Goal: Entertainment & Leisure: Consume media (video, audio)

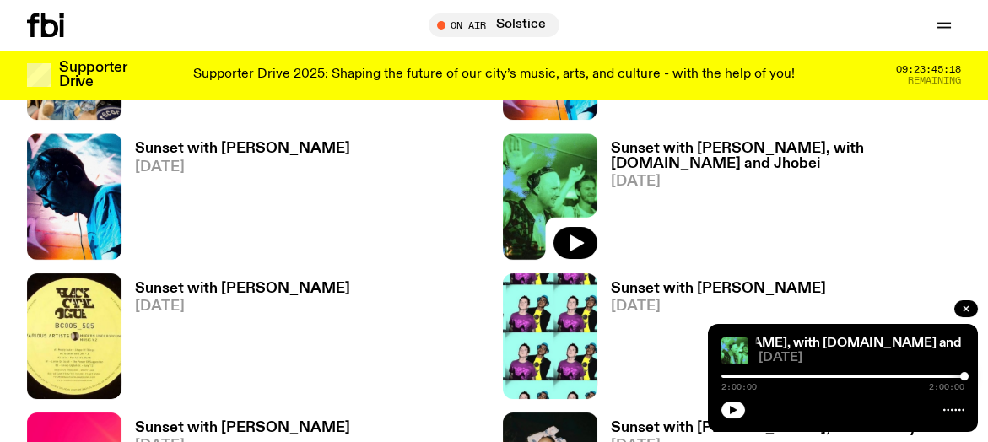
scroll to position [2663, 0]
click at [749, 415] on div at bounding box center [843, 408] width 243 height 20
click at [736, 410] on icon "button" at bounding box center [734, 410] width 8 height 8
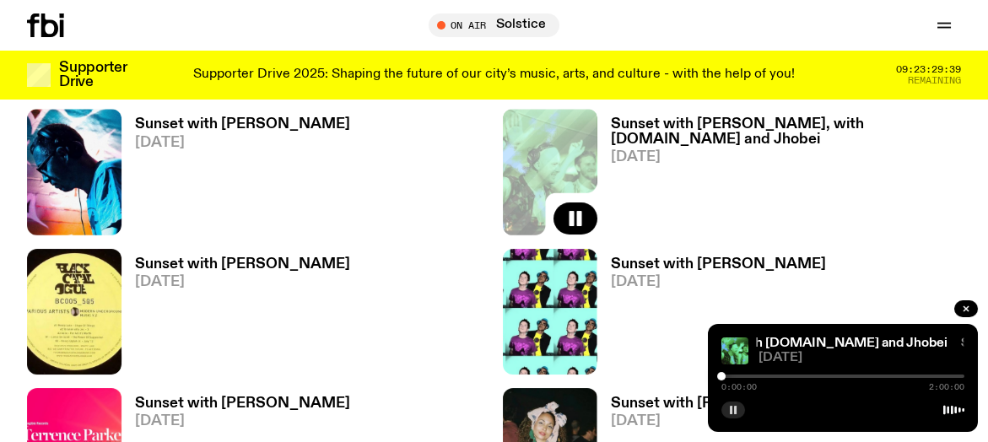
scroll to position [2719, 0]
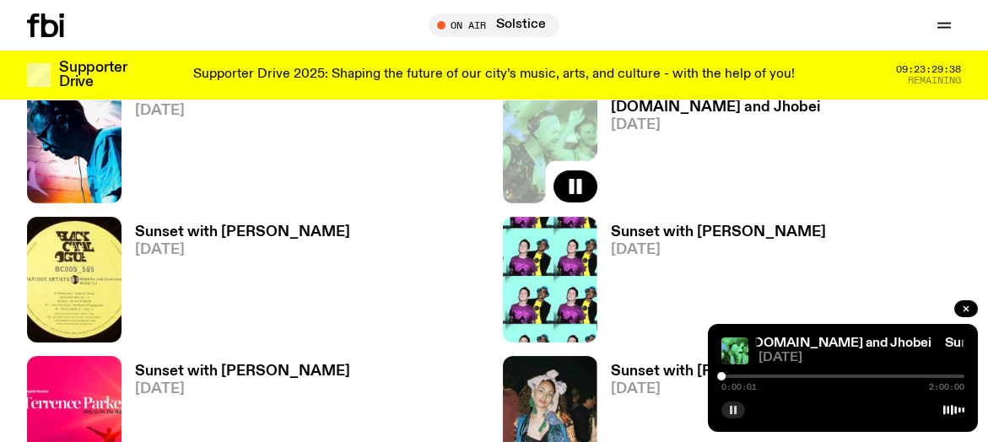
click at [43, 359] on img at bounding box center [74, 419] width 95 height 126
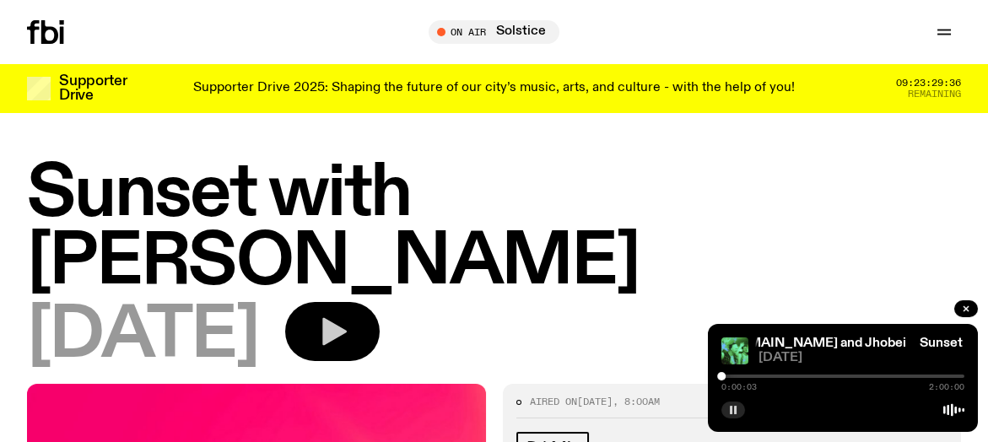
click at [347, 318] on icon "button" at bounding box center [334, 332] width 24 height 28
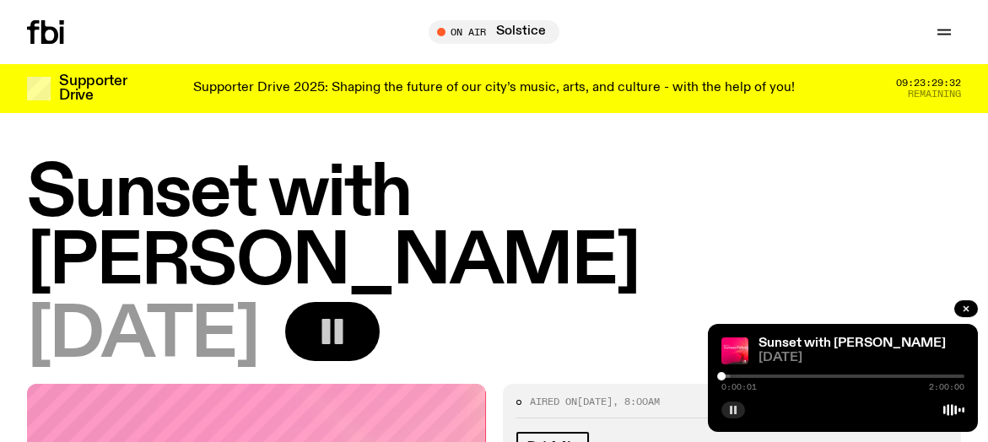
click at [776, 302] on div "[DATE]" at bounding box center [494, 336] width 934 height 68
click at [756, 372] on div "0:00:02 2:00:00" at bounding box center [843, 381] width 243 height 20
click at [755, 376] on div at bounding box center [843, 376] width 243 height 3
click at [779, 376] on div at bounding box center [843, 376] width 243 height 3
